Goal: Task Accomplishment & Management: Use online tool/utility

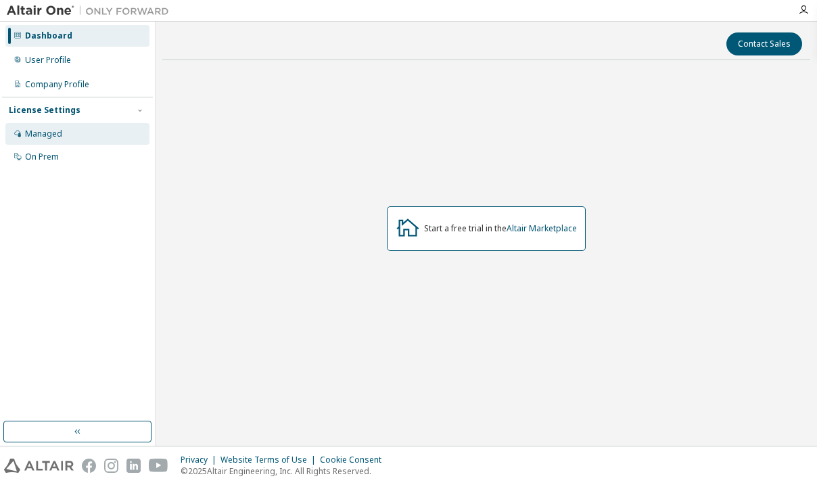
click at [55, 129] on div "Managed" at bounding box center [43, 133] width 37 height 11
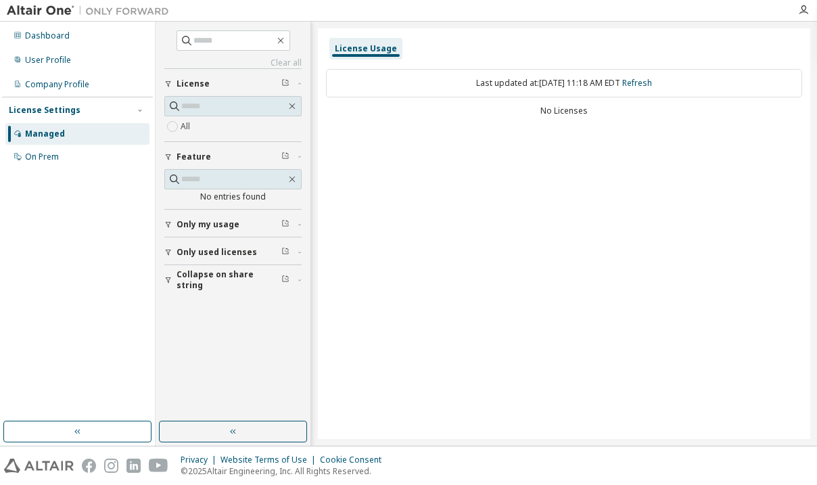
click at [374, 46] on div "License Usage" at bounding box center [366, 48] width 62 height 11
